Goal: Task Accomplishment & Management: Use online tool/utility

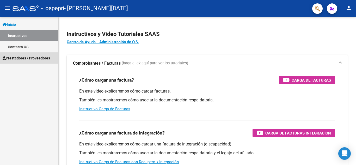
click at [26, 55] on span "Prestadores / Proveedores" at bounding box center [26, 58] width 47 height 6
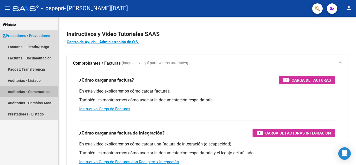
click at [28, 92] on link "Auditorías - Comentarios" at bounding box center [29, 91] width 58 height 11
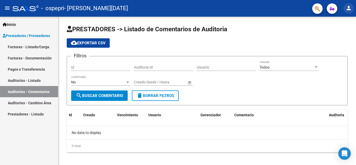
click at [351, 8] on mat-icon "person" at bounding box center [349, 8] width 6 height 6
click at [266, 25] on div at bounding box center [178, 82] width 356 height 165
click at [39, 61] on link "Facturas - Documentación" at bounding box center [29, 57] width 58 height 11
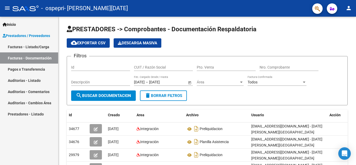
click at [35, 91] on link "Auditorías - Comentarios" at bounding box center [29, 91] width 58 height 11
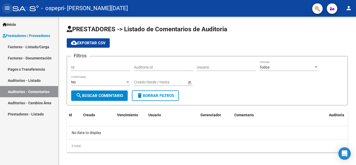
click at [5, 9] on mat-icon "menu" at bounding box center [7, 8] width 6 height 6
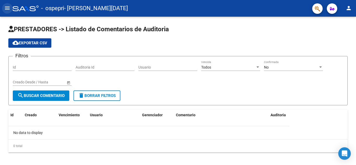
click at [5, 9] on mat-icon "menu" at bounding box center [7, 8] width 6 height 6
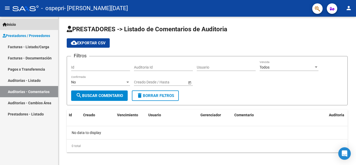
click at [15, 23] on span "Inicio" at bounding box center [9, 25] width 13 height 6
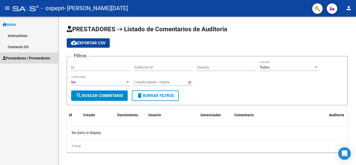
click at [17, 55] on link "Prestadores / Proveedores" at bounding box center [29, 57] width 58 height 11
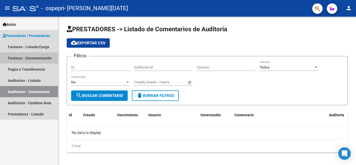
click at [37, 58] on link "Facturas - Documentación" at bounding box center [29, 57] width 58 height 11
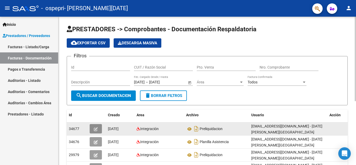
click at [95, 127] on icon "button" at bounding box center [96, 129] width 4 height 4
